Goal: Go to known website: Access a specific website the user already knows

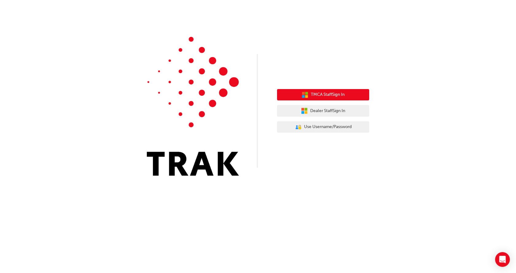
click at [329, 96] on span "TMCA Staff Sign In" at bounding box center [328, 94] width 34 height 7
click at [326, 97] on span "TMCA Staff Sign In" at bounding box center [328, 94] width 34 height 7
